Goal: Transaction & Acquisition: Purchase product/service

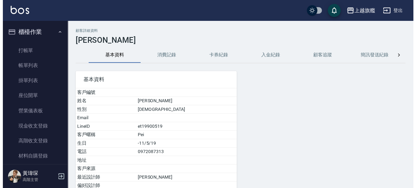
scroll to position [148, 0]
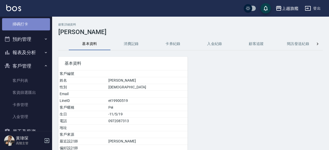
click at [35, 26] on link "掃碼打卡" at bounding box center [26, 24] width 48 height 12
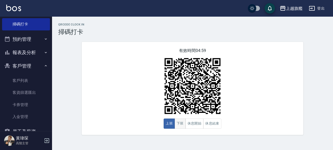
click at [182, 127] on button "下班" at bounding box center [180, 124] width 11 height 10
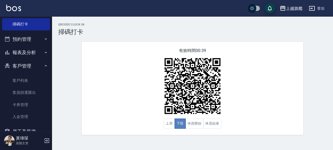
click at [184, 129] on button "下班" at bounding box center [180, 124] width 11 height 10
type button "CLOCKOUT"
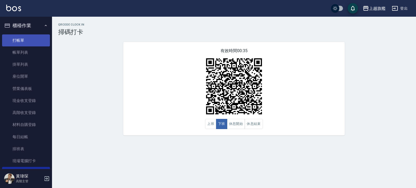
click at [22, 39] on link "打帳單" at bounding box center [26, 40] width 48 height 12
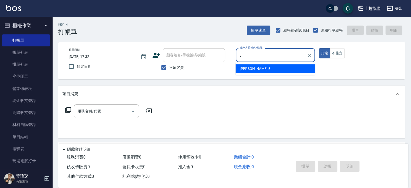
type input "[PERSON_NAME]-3"
type button "true"
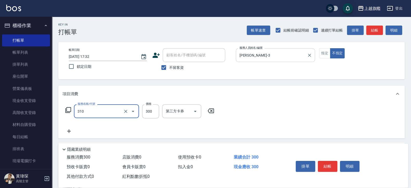
type input "剪髮300(310)"
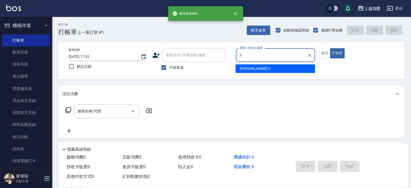
type input "[PERSON_NAME]-3"
type button "false"
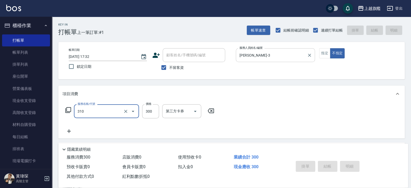
type input "310"
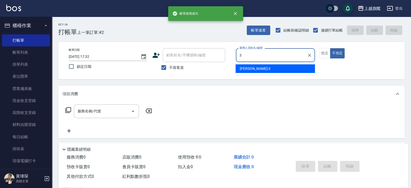
type input "[PERSON_NAME]-3"
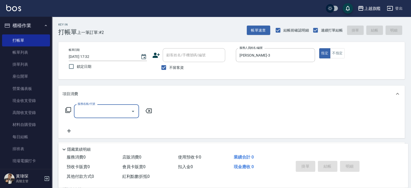
click at [169, 68] on span "不留客資" at bounding box center [176, 67] width 15 height 5
click at [169, 68] on input "不留客資" at bounding box center [163, 67] width 11 height 11
checkbox input "false"
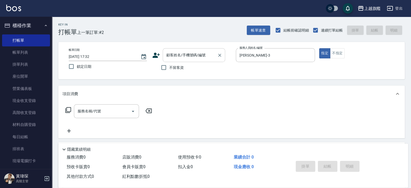
click at [179, 53] on input "顧客姓名/手機號碼/編號" at bounding box center [190, 54] width 50 height 9
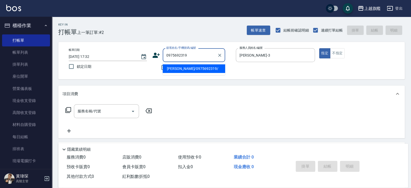
type input "[PERSON_NAME]/0975692319/"
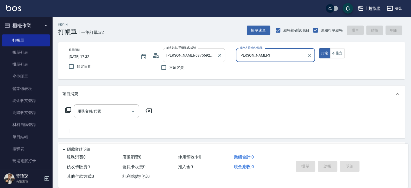
click at [319, 48] on button "指定" at bounding box center [324, 53] width 11 height 10
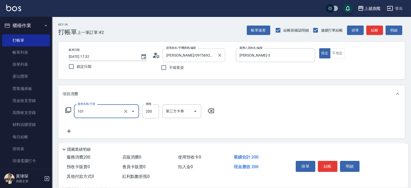
type input "一般洗(101)"
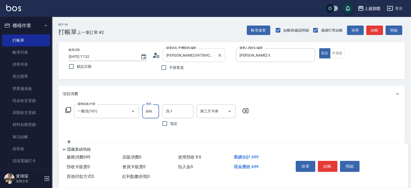
type input "699"
type input "[PERSON_NAME]-38"
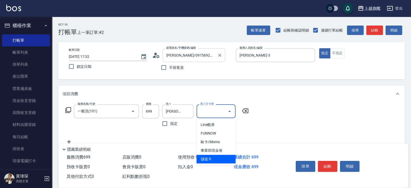
type input "儲值卡"
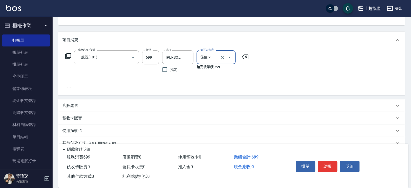
scroll to position [77, 0]
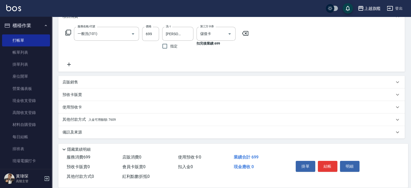
click at [115, 119] on span "入金可用餘額: 7609" at bounding box center [101, 120] width 27 height 4
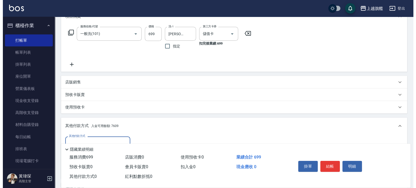
scroll to position [0, 0]
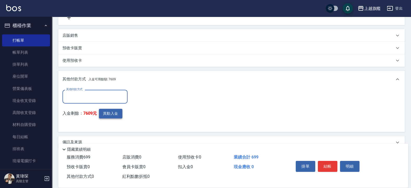
click at [111, 113] on button "異動入金" at bounding box center [110, 114] width 23 height 10
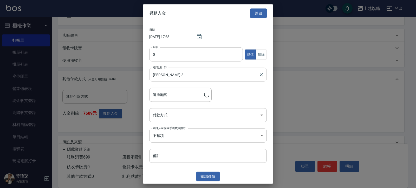
type input "[PERSON_NAME]/0975692319/"
click at [178, 56] on input "0" at bounding box center [196, 54] width 94 height 14
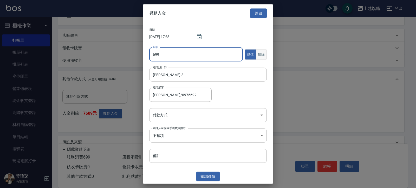
type input "699"
click at [260, 56] on button "扣除" at bounding box center [261, 54] width 11 height 10
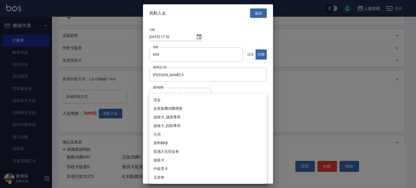
click at [178, 117] on body "上越旗艦 登出 櫃檯作業 打帳單 帳單列表 掛單列表 座位開單 營業儀表板 現金收支登錄 高階收支登錄 材料自購登錄 每日結帳 排班表 現場電腦打卡 掃碼打卡…" at bounding box center [208, 37] width 416 height 322
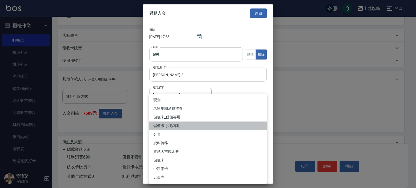
click at [179, 127] on li "儲值卡_扣除專用" at bounding box center [208, 125] width 118 height 9
type input "儲值卡_扣除專用"
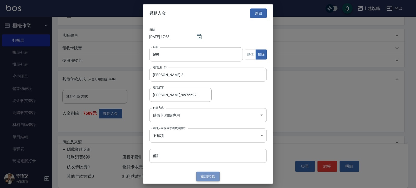
click at [216, 150] on button "確認 扣除" at bounding box center [208, 176] width 23 height 10
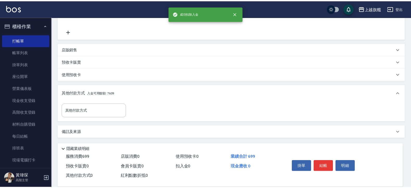
scroll to position [110, 0]
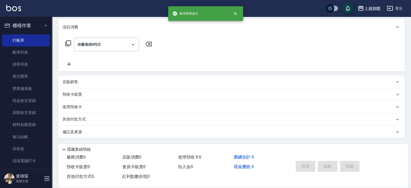
type input "[DATE] 17:34"
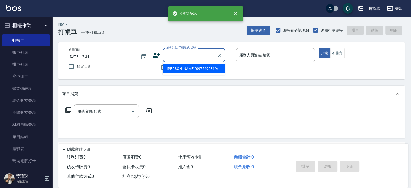
type input "[PERSON_NAME]/0975692319/"
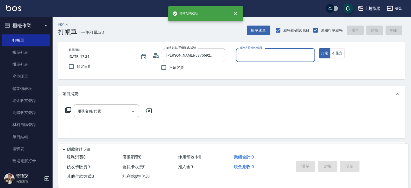
type input "[PERSON_NAME]-3"
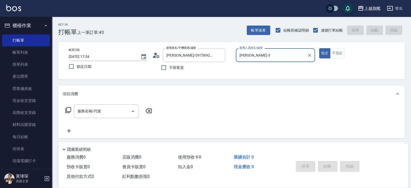
click at [319, 48] on button "指定" at bounding box center [324, 53] width 11 height 10
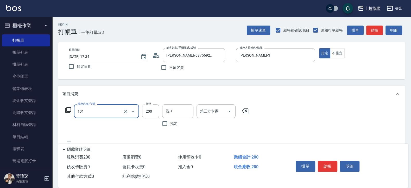
type input "一般洗(101)"
type input "699"
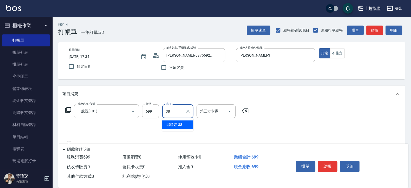
type input "[PERSON_NAME]-38"
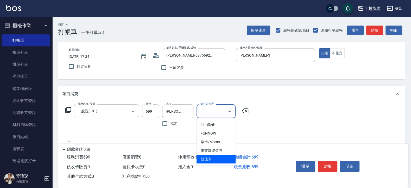
type input "儲值卡"
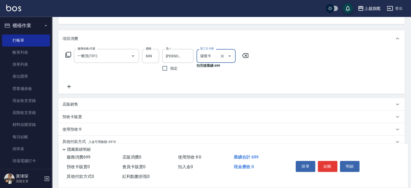
scroll to position [77, 0]
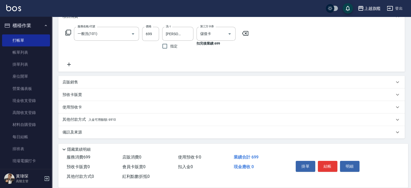
click at [130, 123] on div "其他付款方式 入金可用餘額: 6910" at bounding box center [231, 119] width 346 height 12
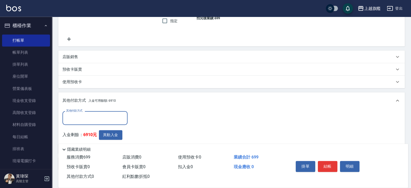
scroll to position [0, 0]
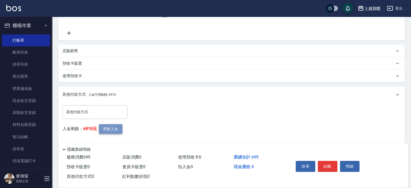
click at [114, 125] on button "異動入金" at bounding box center [110, 129] width 23 height 10
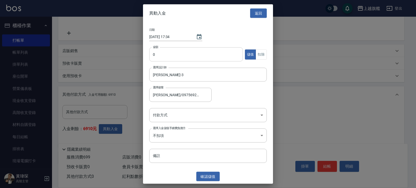
click at [173, 54] on input "0" at bounding box center [196, 54] width 94 height 14
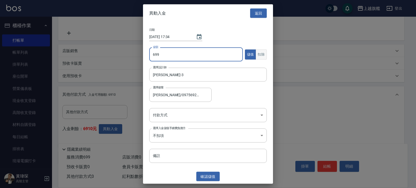
type input "699"
click at [260, 54] on button "扣除" at bounding box center [261, 54] width 11 height 10
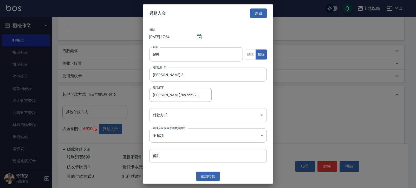
click at [226, 117] on body "上越旗艦 登出 櫃檯作業 打帳單 帳單列表 掛單列表 座位開單 營業儀表板 現金收支登錄 高階收支登錄 材料自購登錄 每日結帳 排班表 現場電腦打卡 掃碼打卡…" at bounding box center [208, 52] width 416 height 322
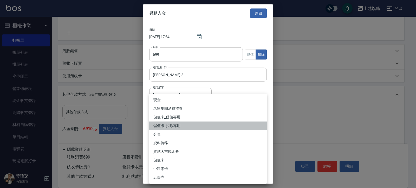
click at [177, 126] on li "儲值卡_扣除專用" at bounding box center [208, 125] width 118 height 9
type input "儲值卡_扣除專用"
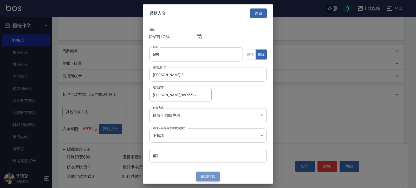
click at [210, 150] on button "確認 扣除" at bounding box center [208, 176] width 23 height 10
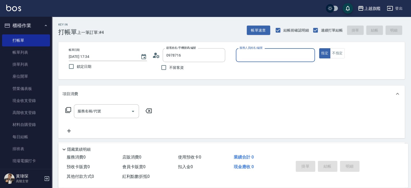
type input "[PERSON_NAME]/0978716886/null"
type input "[PERSON_NAME]-7"
click at [319, 48] on button "指定" at bounding box center [324, 53] width 11 height 10
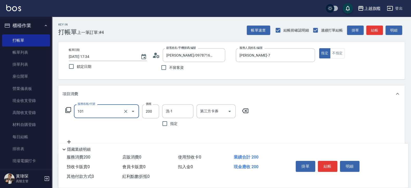
type input "一般洗(101)"
type input "400"
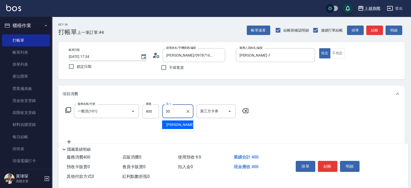
type input "[PERSON_NAME]-30"
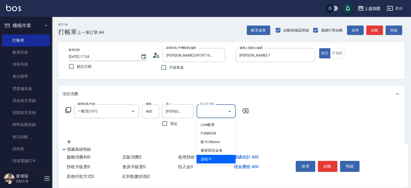
type input "儲值卡"
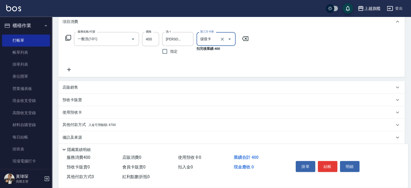
scroll to position [77, 0]
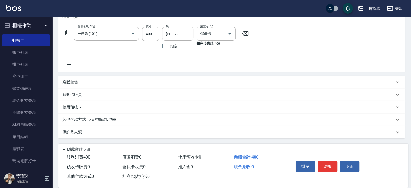
click at [125, 122] on div "其他付款方式 入金可用餘額: 4700" at bounding box center [231, 119] width 346 height 12
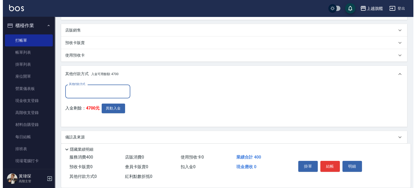
scroll to position [0, 0]
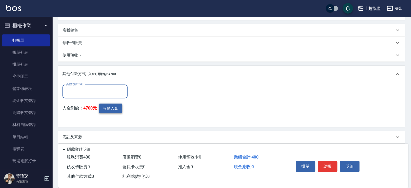
click at [115, 111] on button "異動入金" at bounding box center [110, 108] width 23 height 10
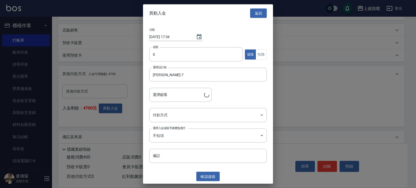
type input "[PERSON_NAME]/0978716886"
click at [166, 46] on div "日期 [DATE] 17:34 金額 0 金額 儲值 扣除 選擇設計師 [PERSON_NAME]-7 選擇設計師 選擇顧客 [PERSON_NAME]/09…" at bounding box center [208, 95] width 130 height 147
click at [164, 57] on input "0" at bounding box center [196, 54] width 94 height 14
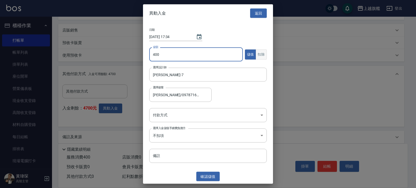
type input "400"
click at [260, 52] on button "扣除" at bounding box center [261, 54] width 11 height 10
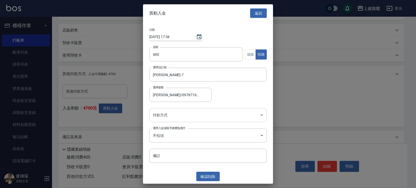
click at [223, 115] on body "上越旗艦 登出 櫃檯作業 打帳單 帳單列表 掛單列表 座位開單 營業儀表板 現金收支登錄 高階收支登錄 材料自購登錄 每日結帳 排班表 現場電腦打卡 掃碼打卡…" at bounding box center [208, 32] width 416 height 322
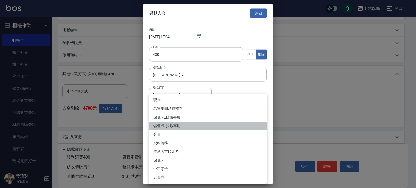
click at [191, 127] on li "儲值卡_扣除專用" at bounding box center [208, 125] width 118 height 9
type input "儲值卡_扣除專用"
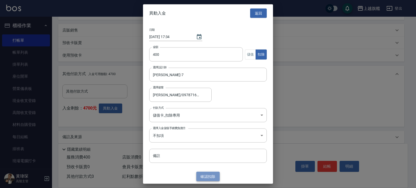
click at [204, 150] on button "確認 扣除" at bounding box center [208, 176] width 23 height 10
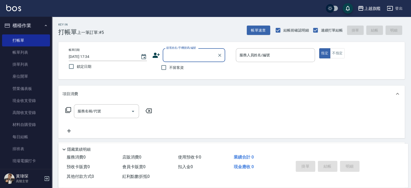
click at [178, 72] on label "不留客資" at bounding box center [171, 67] width 26 height 11
click at [169, 72] on input "不留客資" at bounding box center [163, 67] width 11 height 11
checkbox input "true"
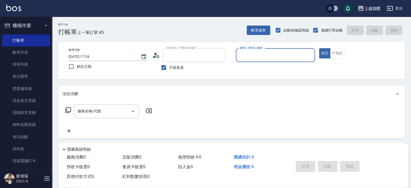
type input "[PERSON_NAME]/0976500674/"
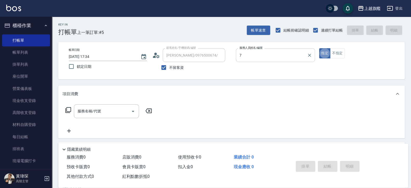
type input "[PERSON_NAME]-7"
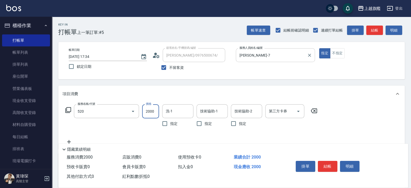
type input "染髮2000UP(520)"
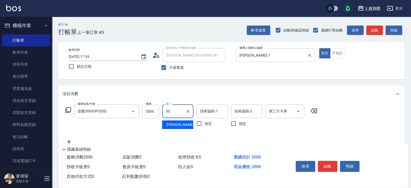
type input "[PERSON_NAME]-30"
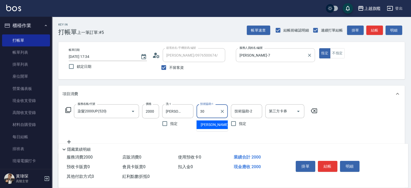
type input "[PERSON_NAME]-30"
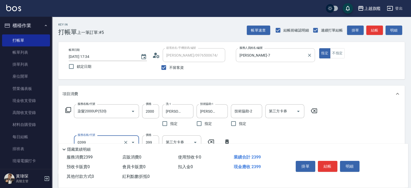
type input "海鹽SPA(0399)"
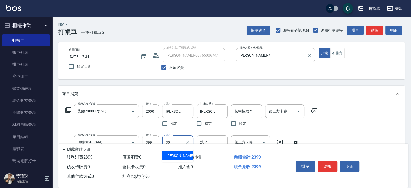
type input "[PERSON_NAME]-30"
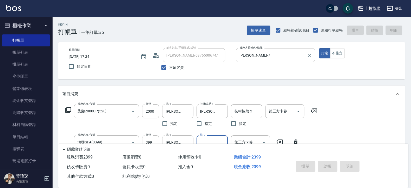
type input "[DATE] 17:35"
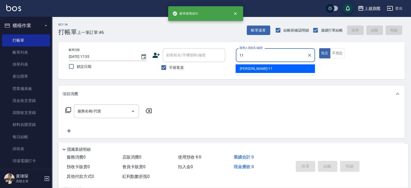
type input "[PERSON_NAME]-11"
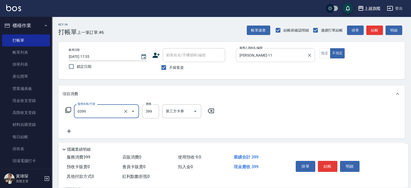
type input "海鹽SPA(0399)"
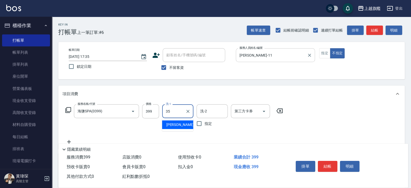
type input "[PERSON_NAME]-35"
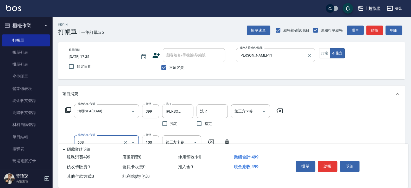
type input "專業/順護100(608)"
type input "[PERSON_NAME]-35"
type input "造型(612)"
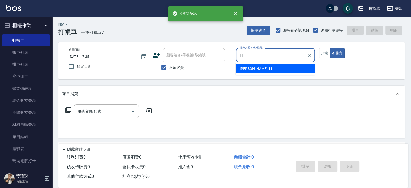
type input "[PERSON_NAME]-11"
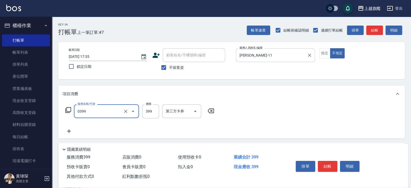
type input "海鹽SPA(0399)"
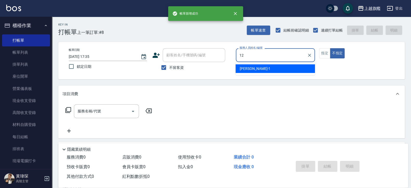
type input "[PERSON_NAME]-12"
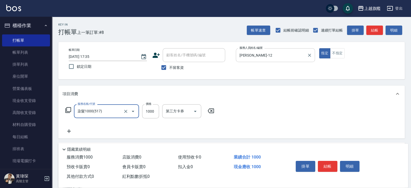
type input "染髮1000(517)"
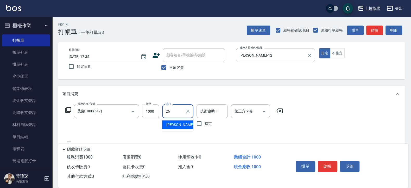
type input "[PERSON_NAME]-26"
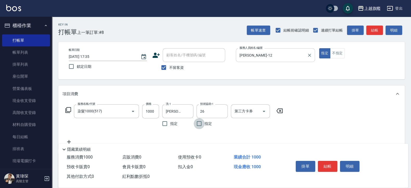
type input "[PERSON_NAME]-26"
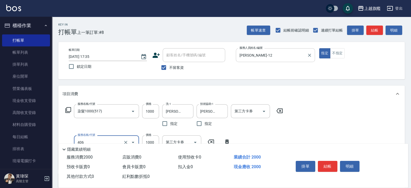
type input "水漾護1000(406)"
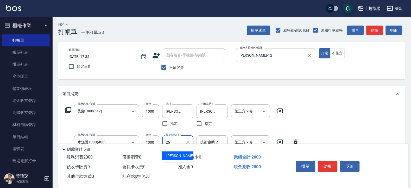
type input "[PERSON_NAME]-26"
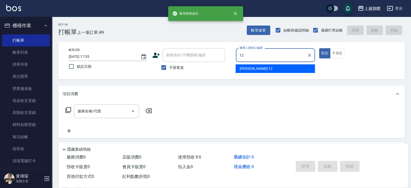
type input "[PERSON_NAME]-12"
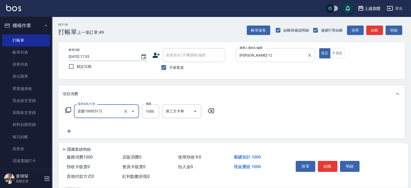
type input "染髮1000(517)"
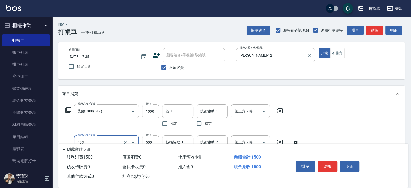
type input "天天護髮500(403)"
type input "800"
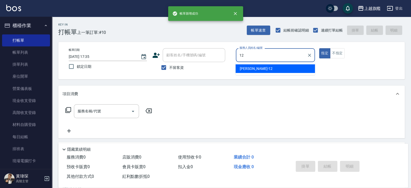
type input "[PERSON_NAME]-12"
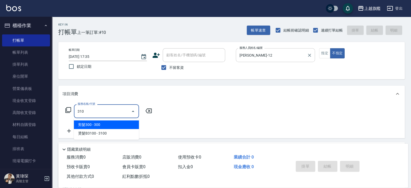
type input "剪髮300(310)"
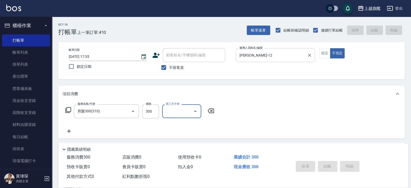
type input "[DATE] 17:36"
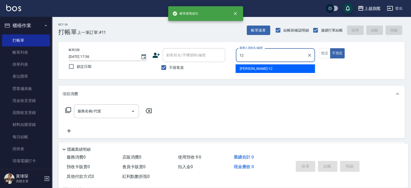
type input "[PERSON_NAME]-12"
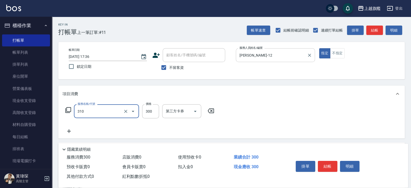
type input "剪髮300(310)"
type input "400"
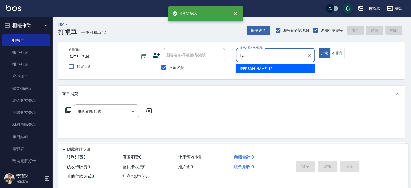
type input "[PERSON_NAME]-12"
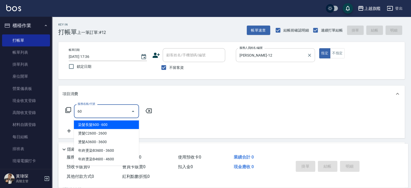
type input "6"
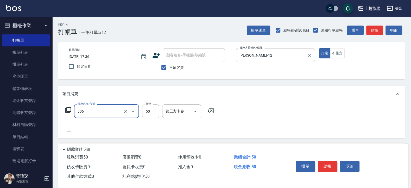
type input "剪髮50(306)"
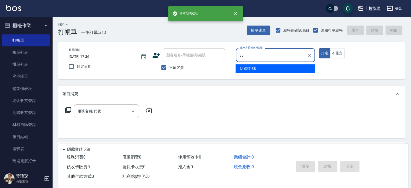
type input "[PERSON_NAME]-38"
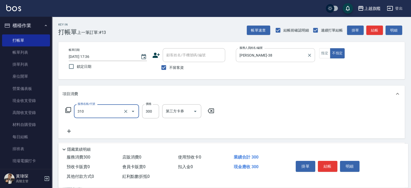
type input "剪髮300(310)"
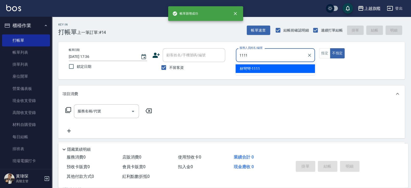
type input "林彎彎-1111"
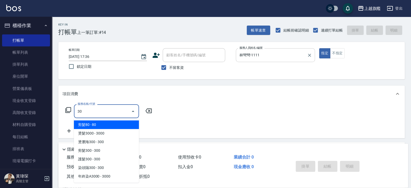
type input "3"
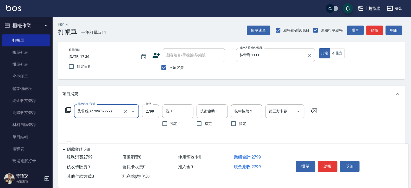
type input "染質感B2799(52799)"
type input "3500"
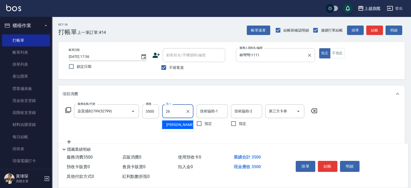
type input "[PERSON_NAME]-26"
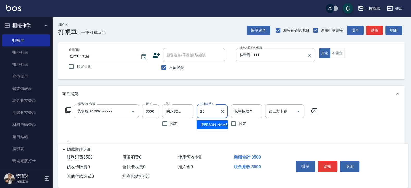
type input "[PERSON_NAME]-26"
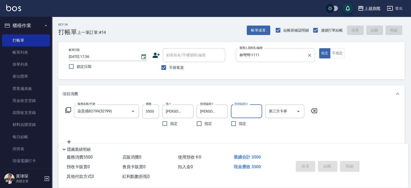
type input "[DATE] 17:37"
